Goal: Transaction & Acquisition: Obtain resource

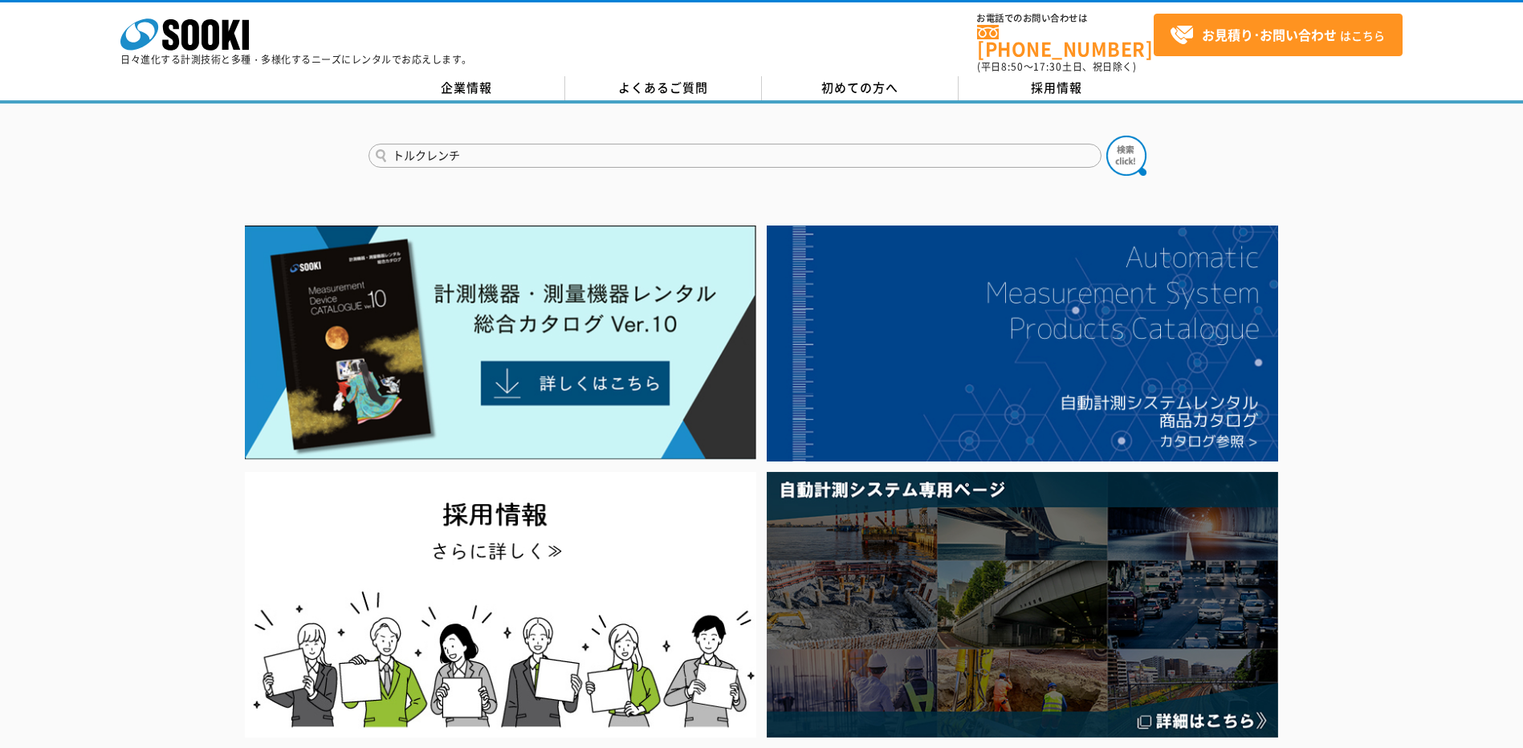
type input "トルクレンチ"
click at [1106, 136] on button at bounding box center [1126, 156] width 40 height 40
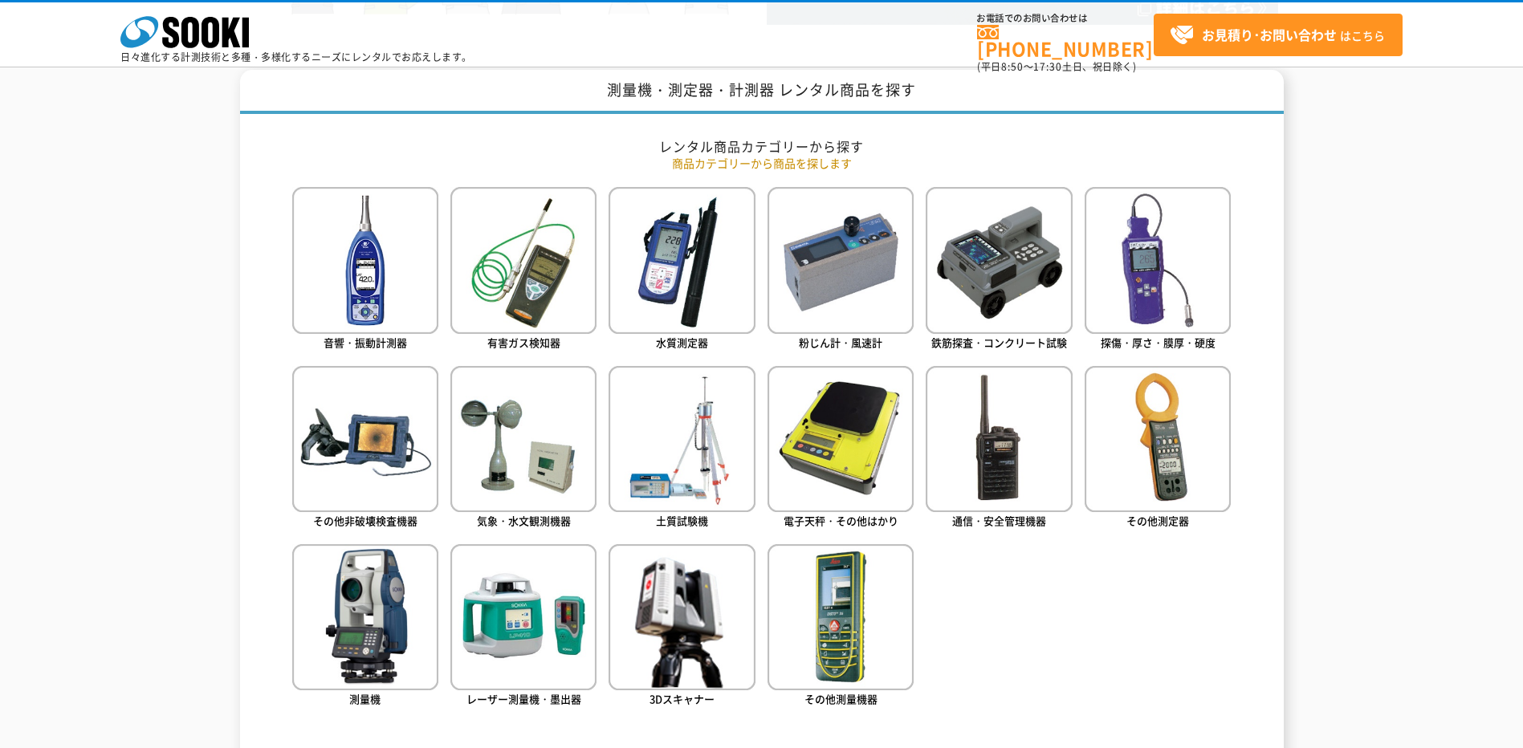
scroll to position [642, 0]
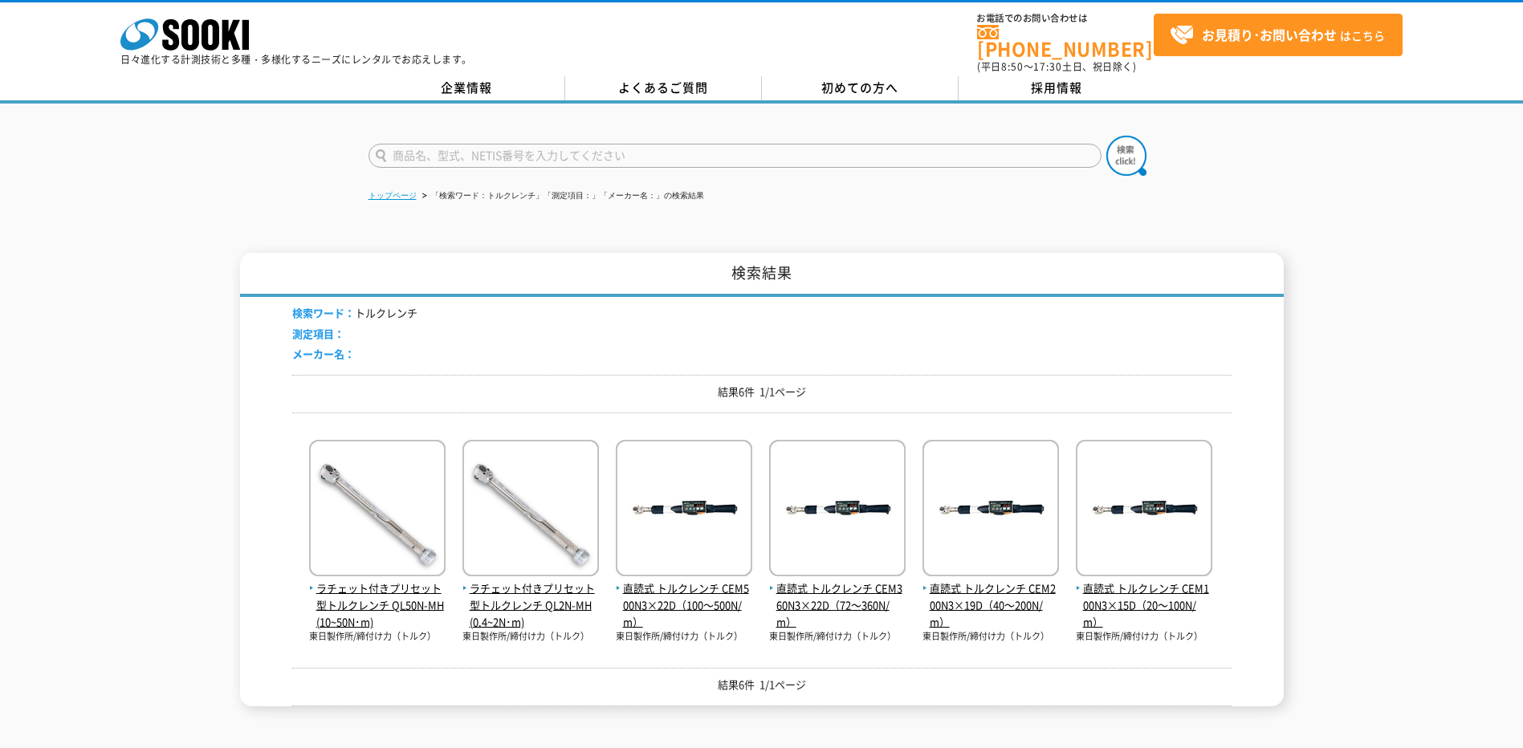
drag, startPoint x: 396, startPoint y: 184, endPoint x: 315, endPoint y: 173, distance: 80.9
click at [395, 191] on link "トップページ" at bounding box center [392, 195] width 48 height 9
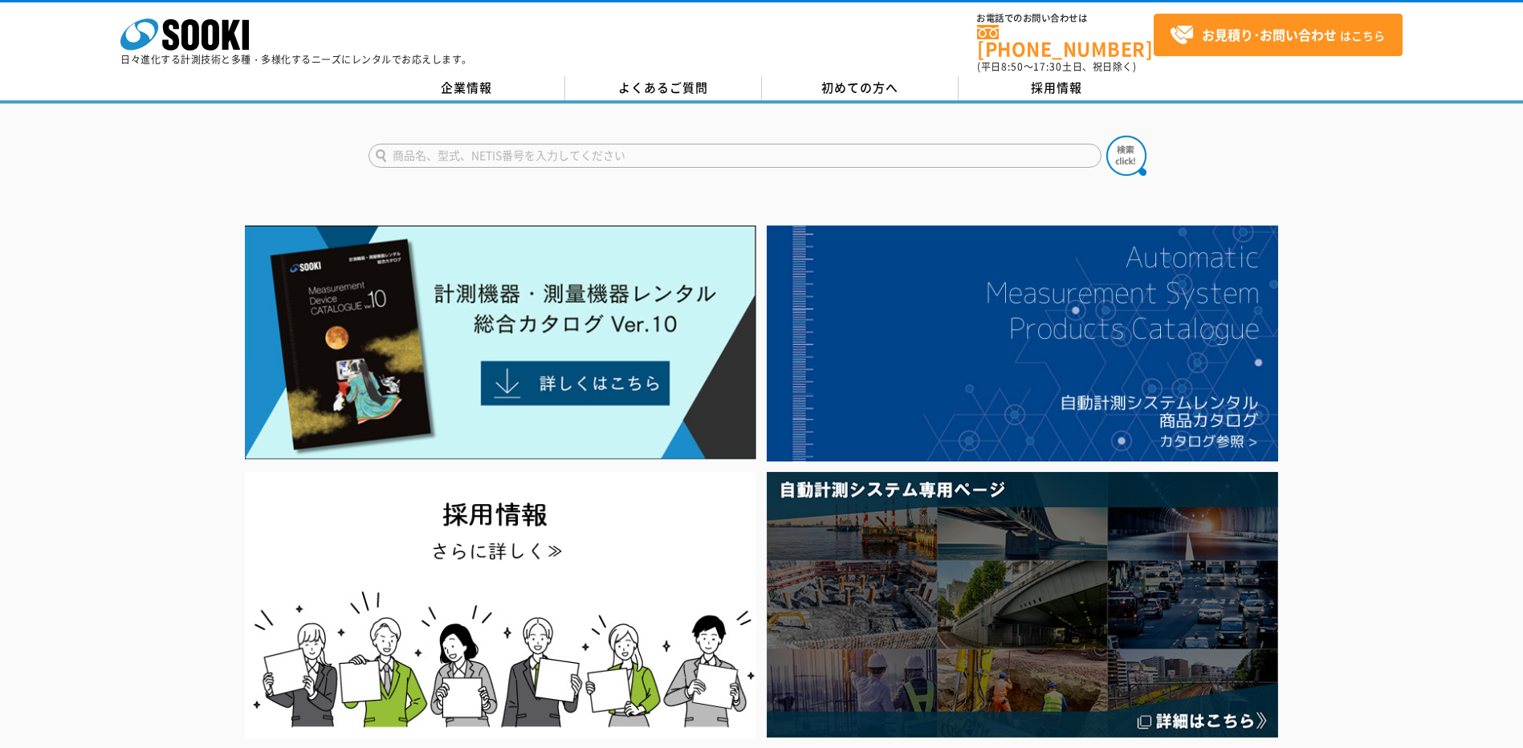
click at [498, 146] on input "text" at bounding box center [734, 156] width 733 height 24
type input "ﾄﾙｸレンチ"
click at [1106, 136] on button at bounding box center [1126, 156] width 40 height 40
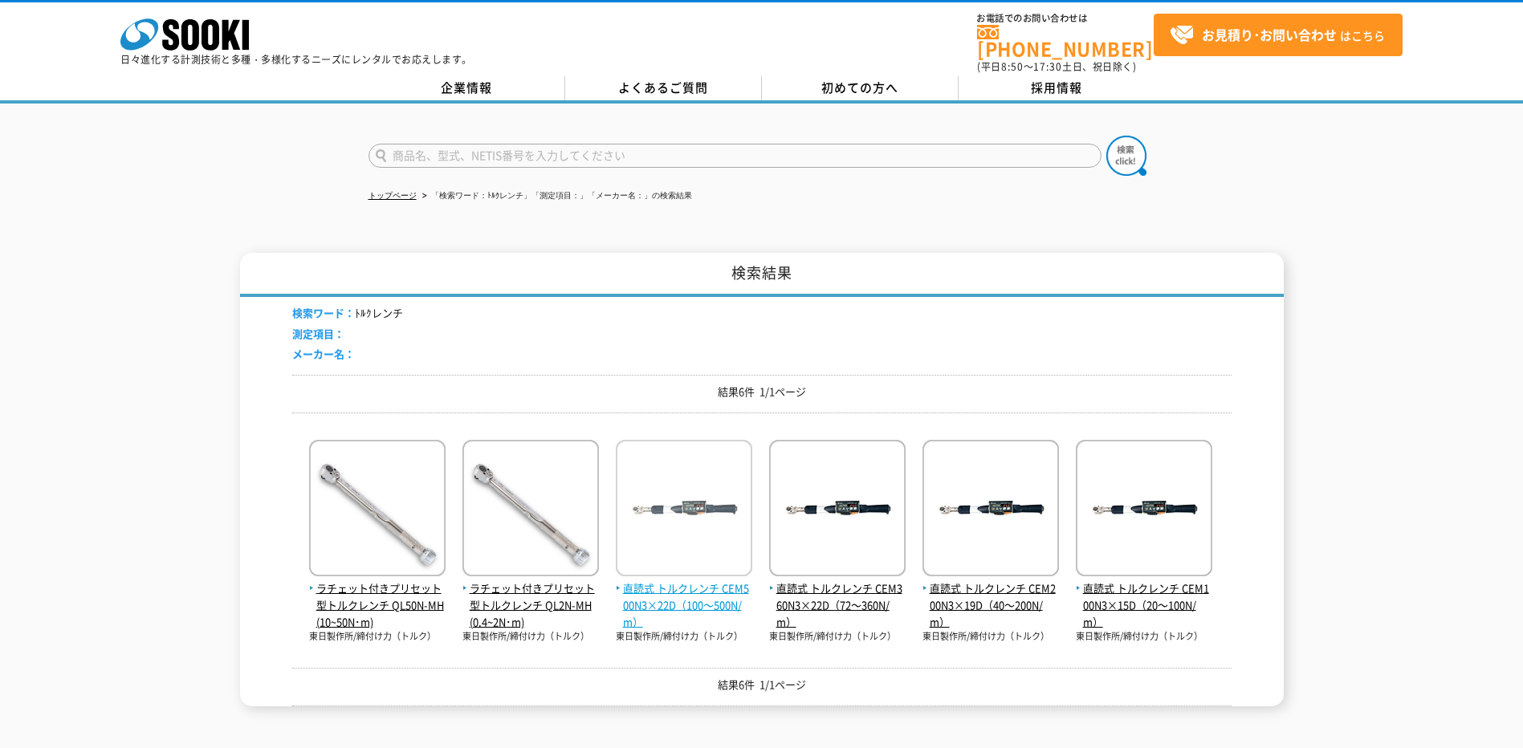
click at [694, 580] on span "直読式 トルクレンチ CEM500N3×22D（100～500N/m）" at bounding box center [684, 605] width 136 height 50
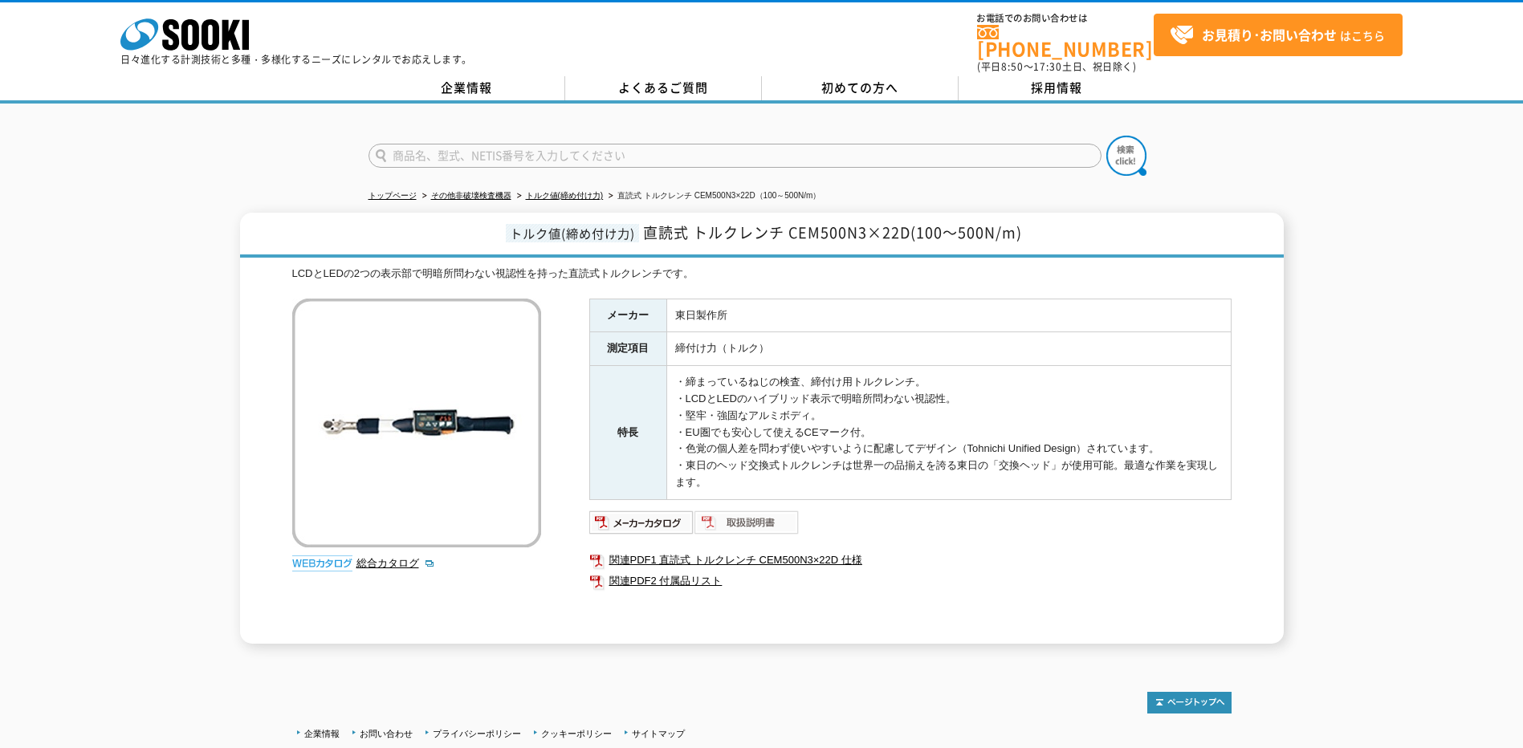
click at [723, 515] on img at bounding box center [746, 523] width 105 height 26
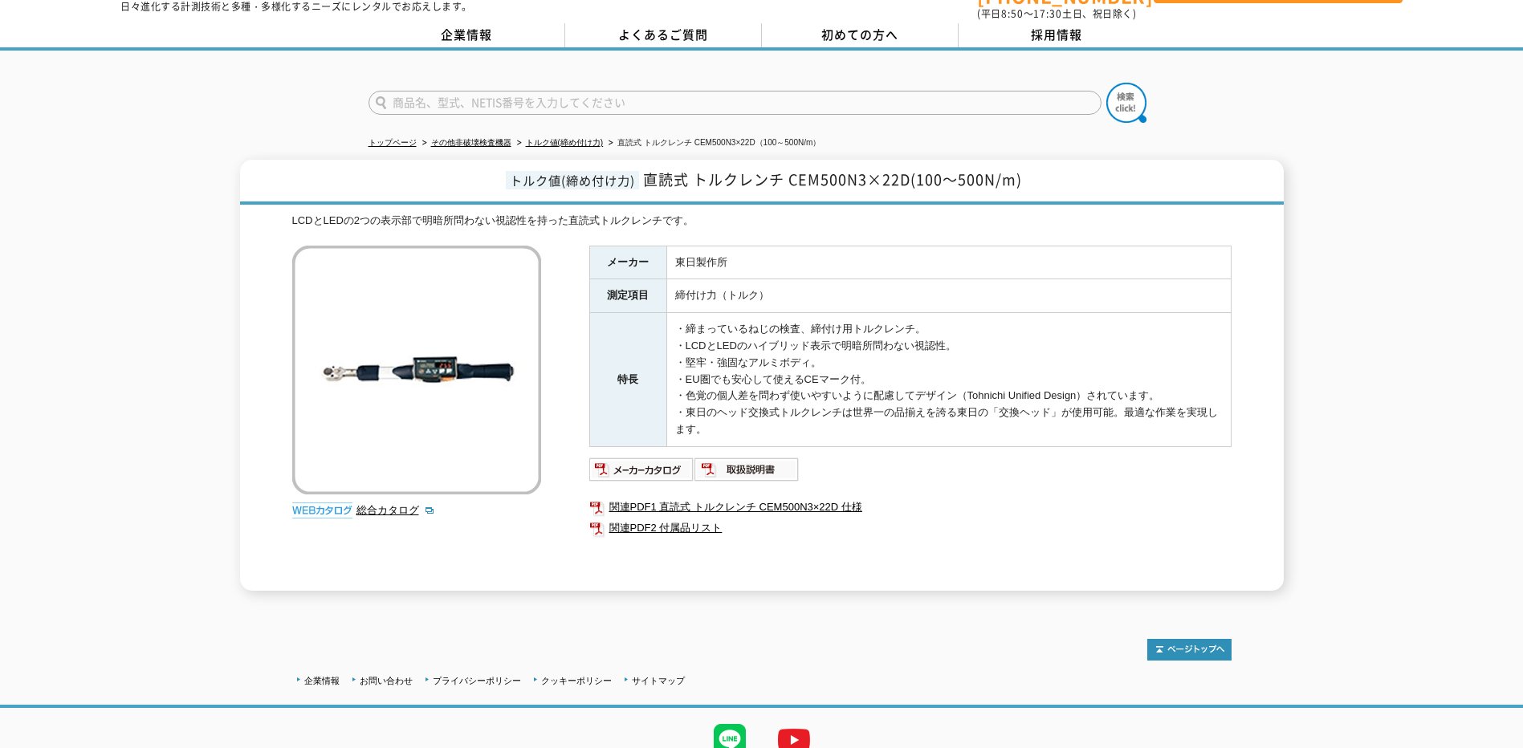
scroll to position [80, 0]
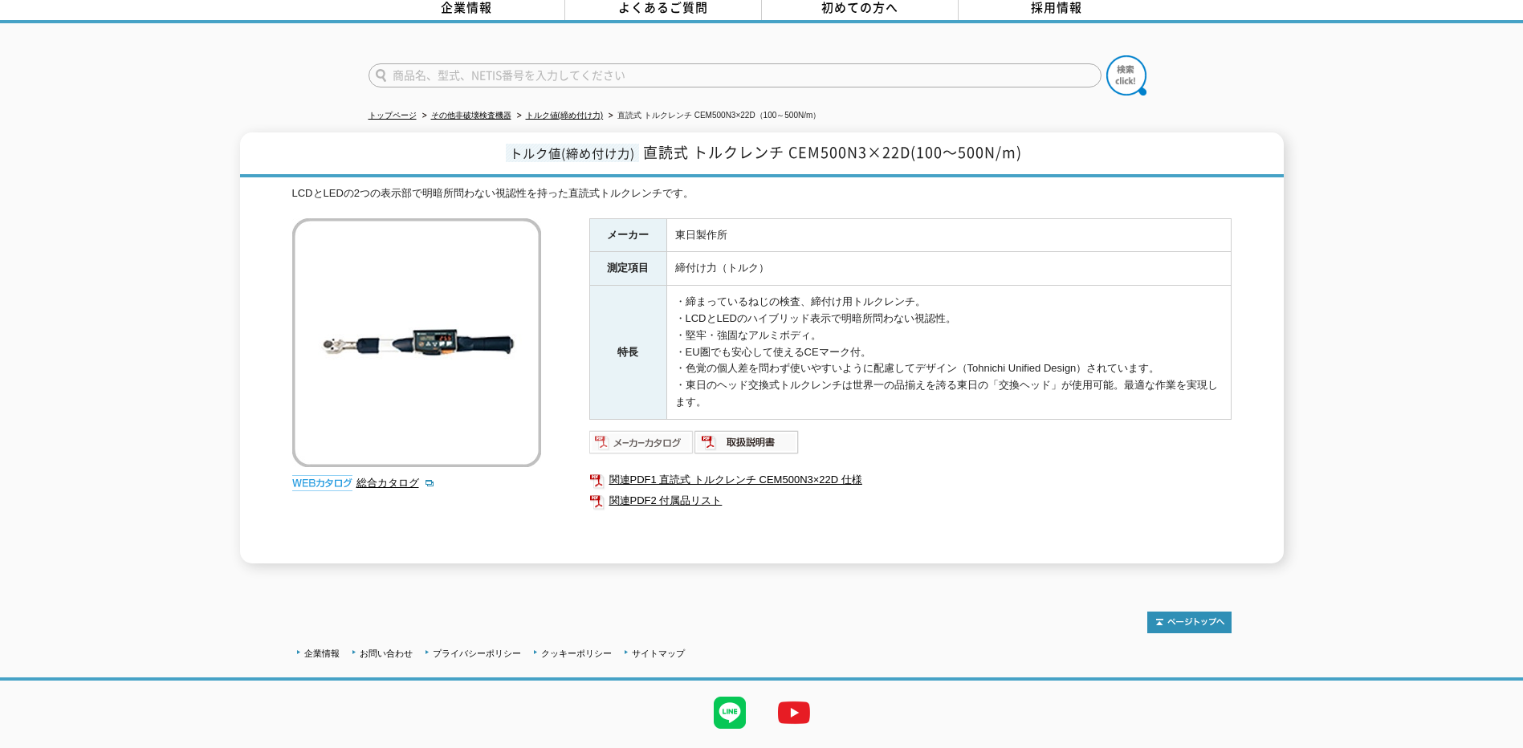
click at [662, 432] on img at bounding box center [641, 442] width 105 height 26
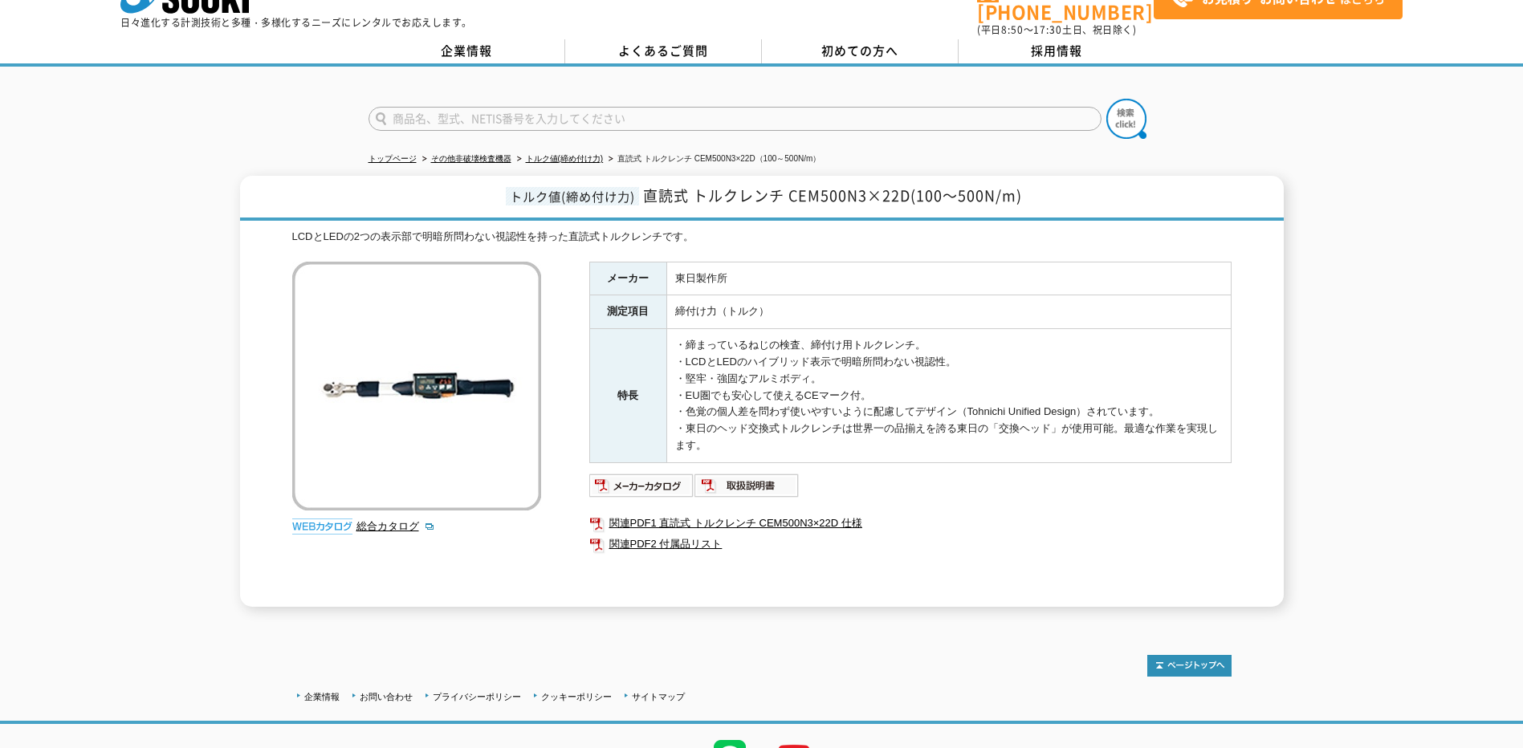
scroll to position [0, 0]
